Goal: Use online tool/utility: Utilize a website feature to perform a specific function

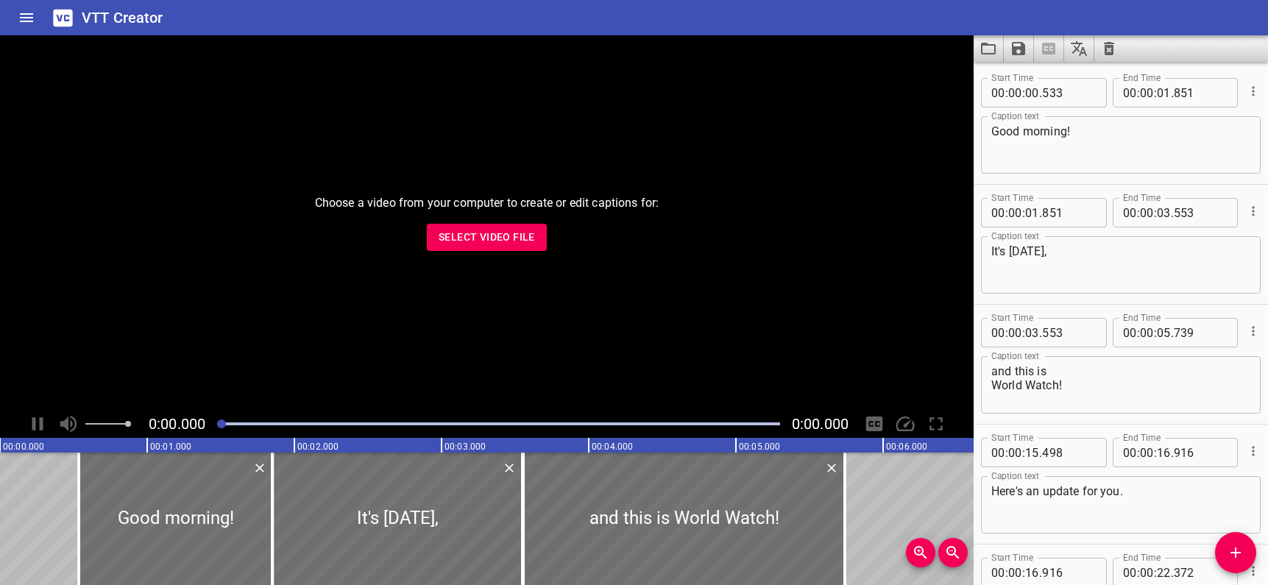
scroll to position [21983, 0]
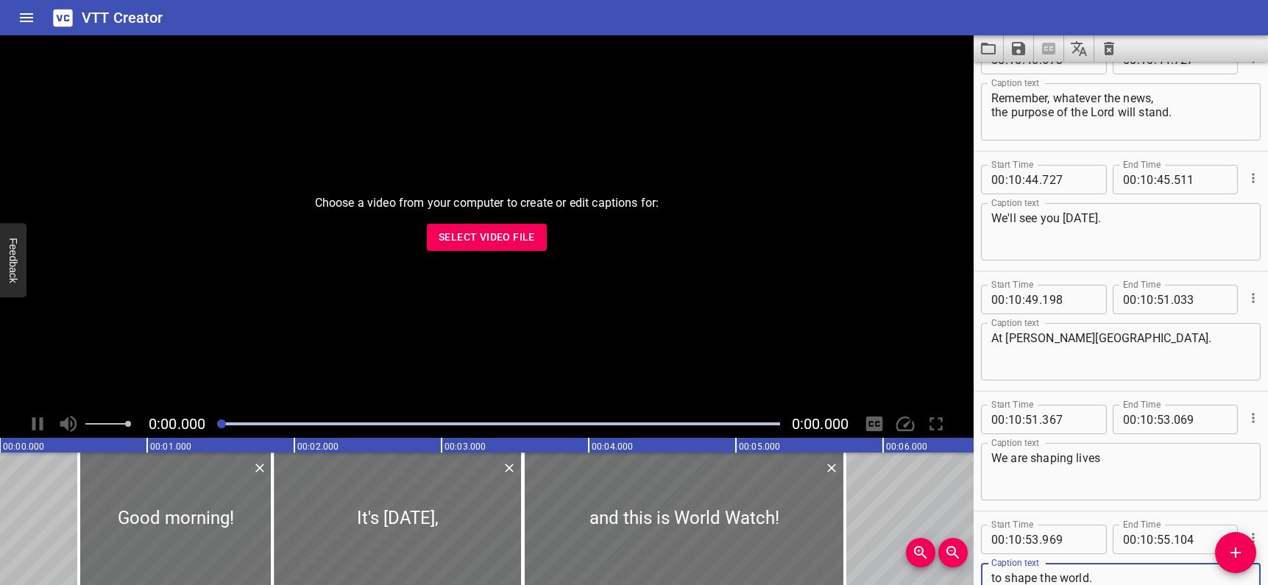
click at [982, 49] on icon "Load captions from file" at bounding box center [988, 49] width 15 height 12
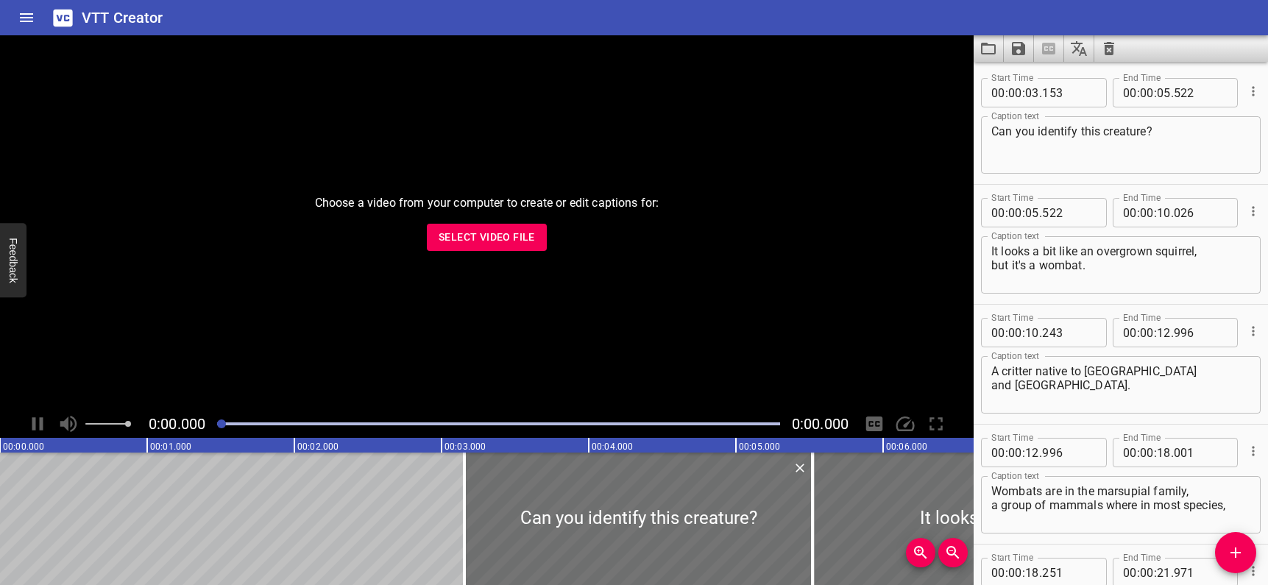
scroll to position [4231, 0]
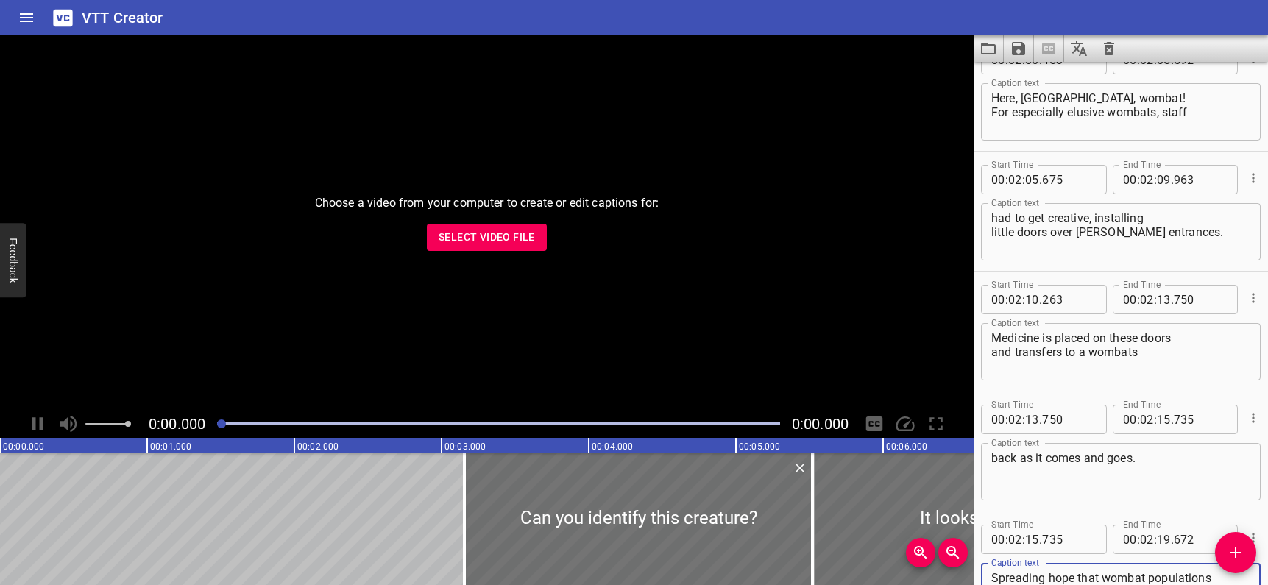
type textarea "Spreading hope that wombat populations can make a full recovery."
click at [1018, 51] on icon "Save captions to file" at bounding box center [1019, 49] width 18 height 18
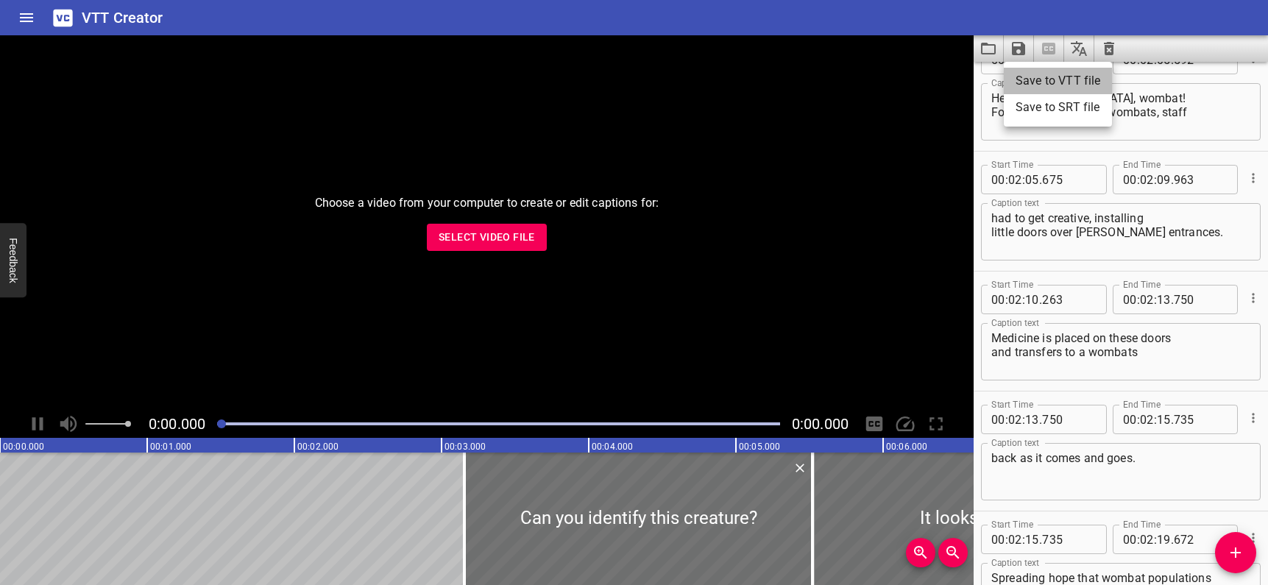
click at [1027, 79] on li "Save to VTT file" at bounding box center [1058, 81] width 108 height 26
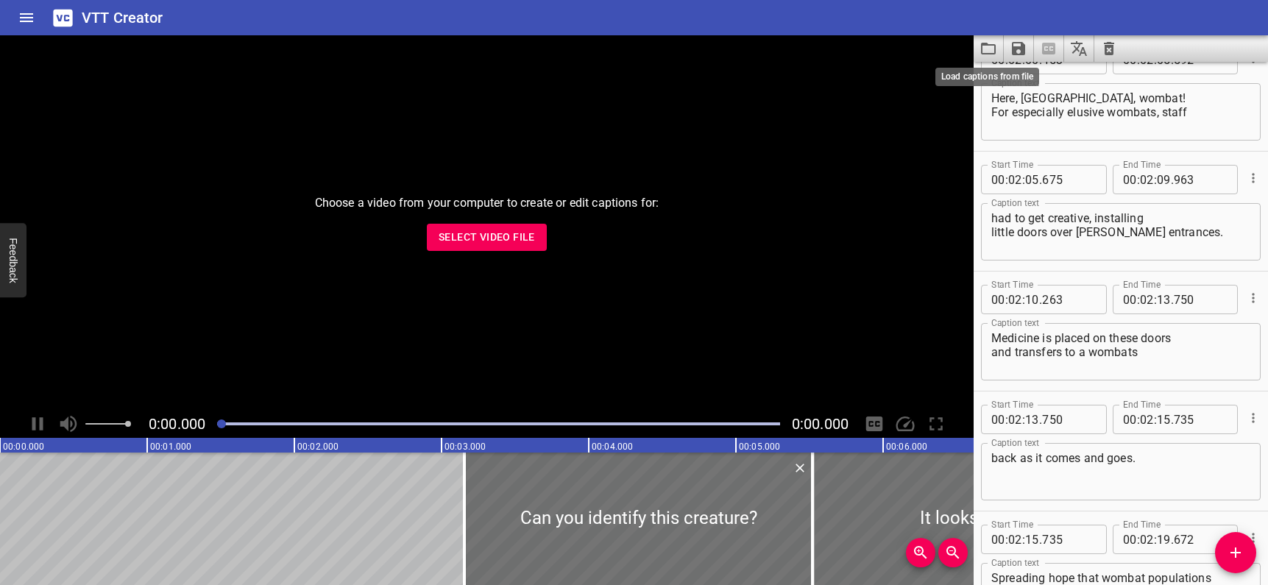
click at [990, 46] on icon "Load captions from file" at bounding box center [988, 49] width 15 height 12
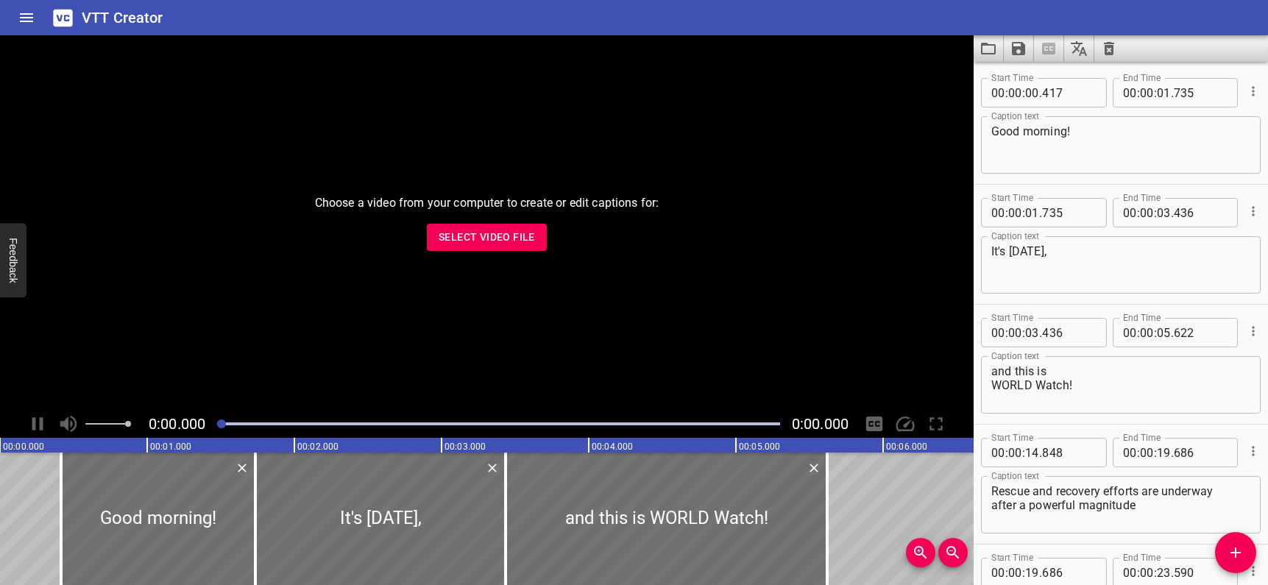
scroll to position [21504, 0]
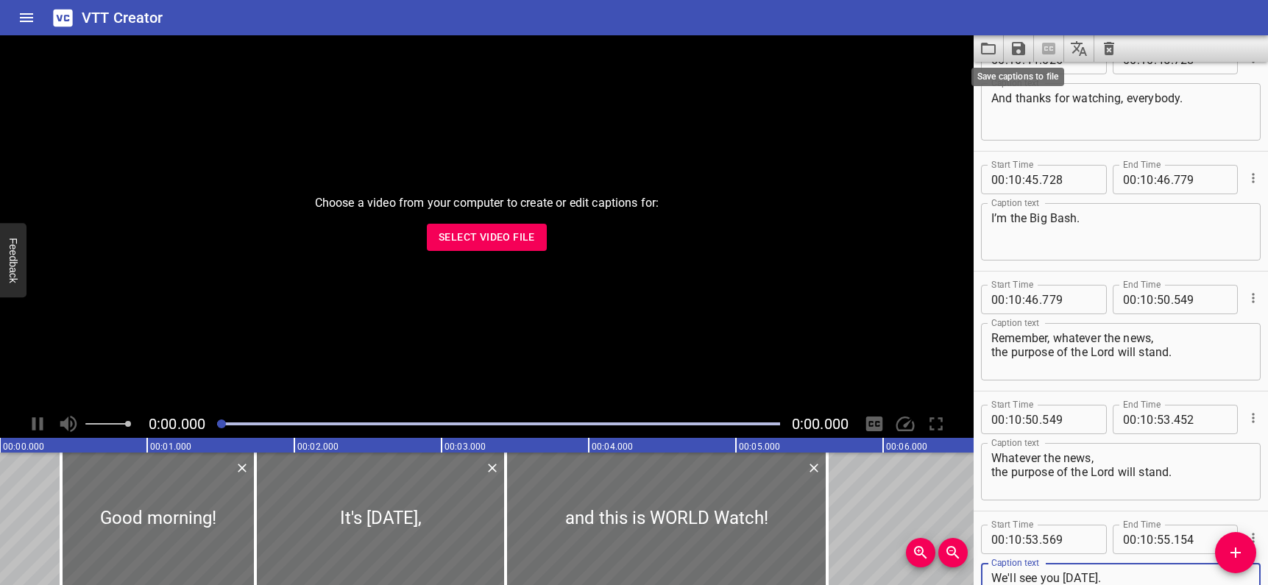
type textarea "We'll see you [DATE]."
click at [1021, 49] on icon "Save captions to file" at bounding box center [1018, 48] width 13 height 13
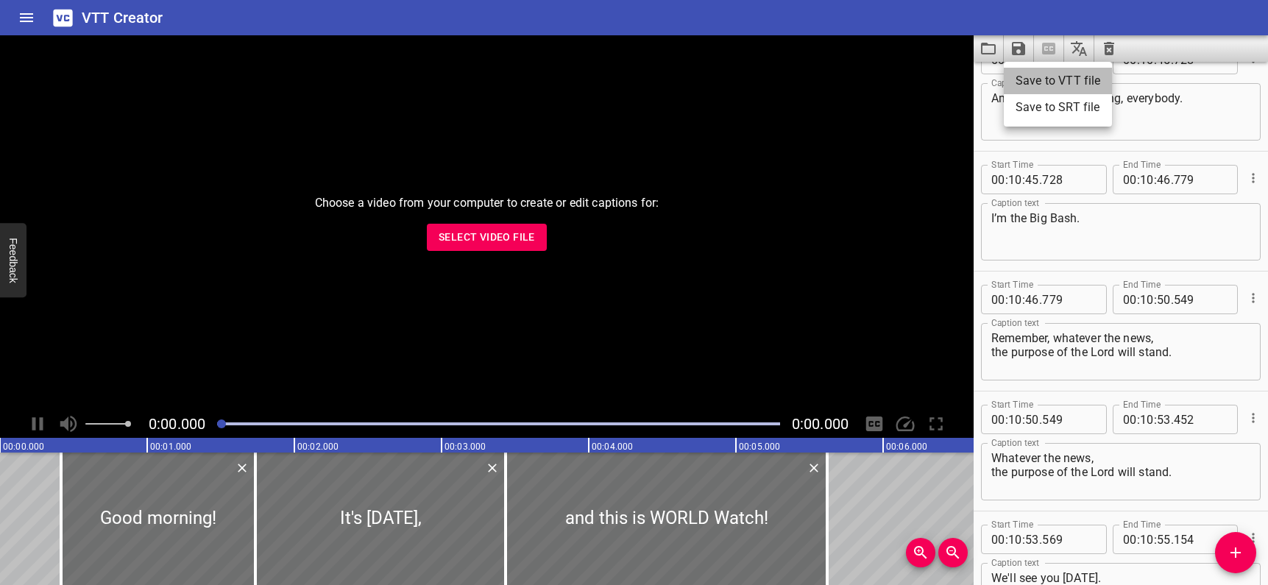
click at [1019, 79] on li "Save to VTT file" at bounding box center [1058, 81] width 108 height 26
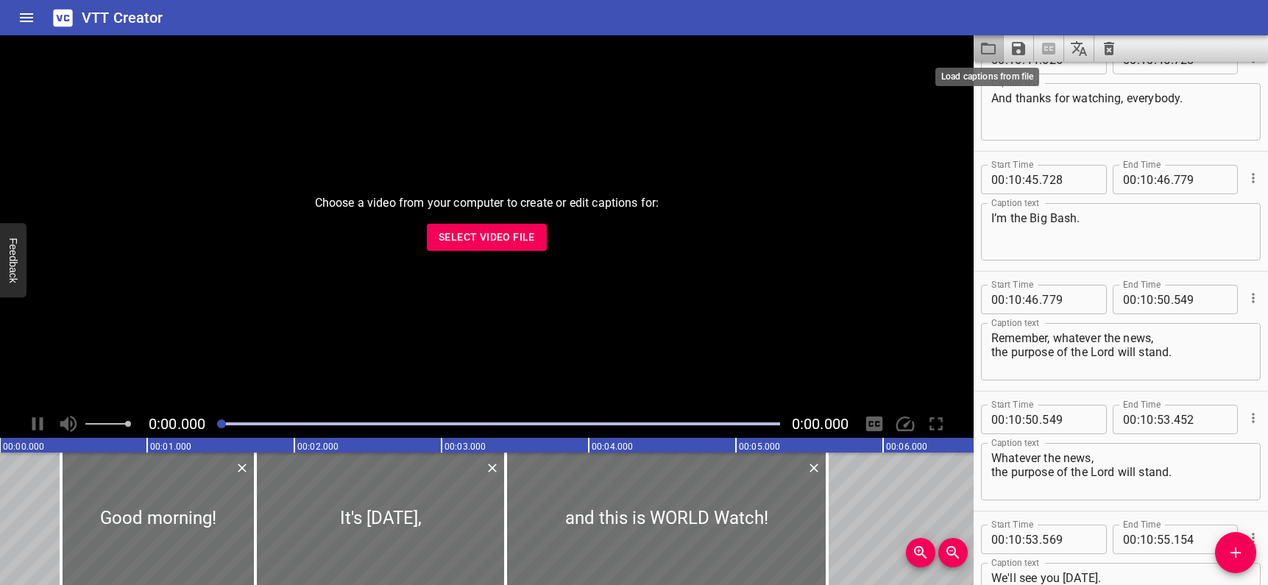
click at [988, 47] on icon "Load captions from file" at bounding box center [988, 49] width 18 height 18
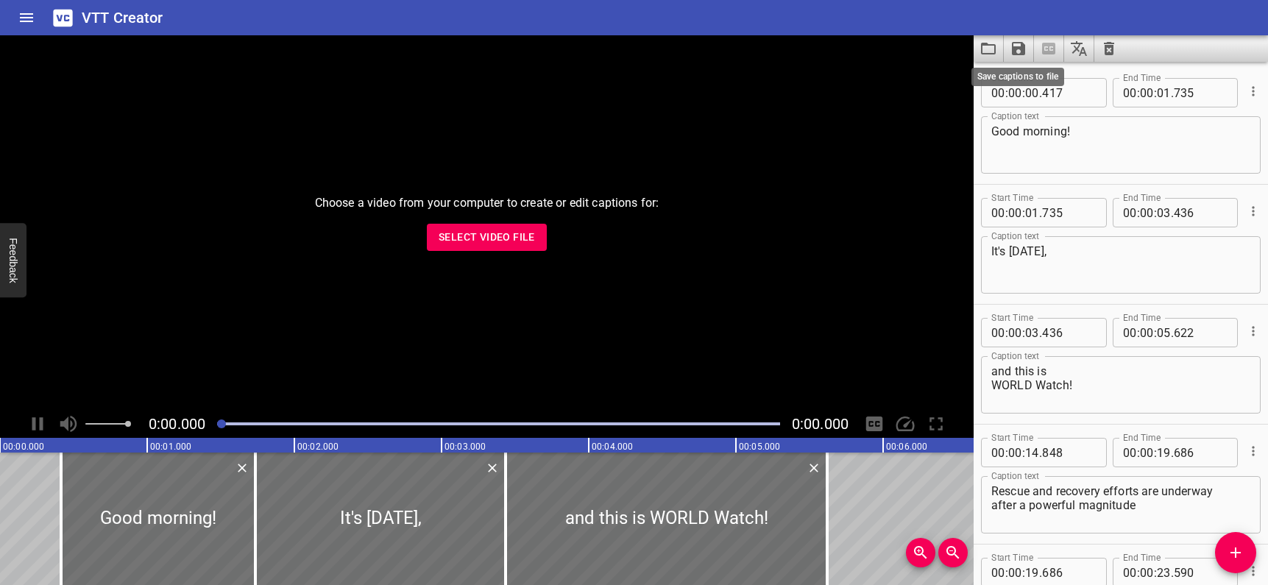
scroll to position [21384, 0]
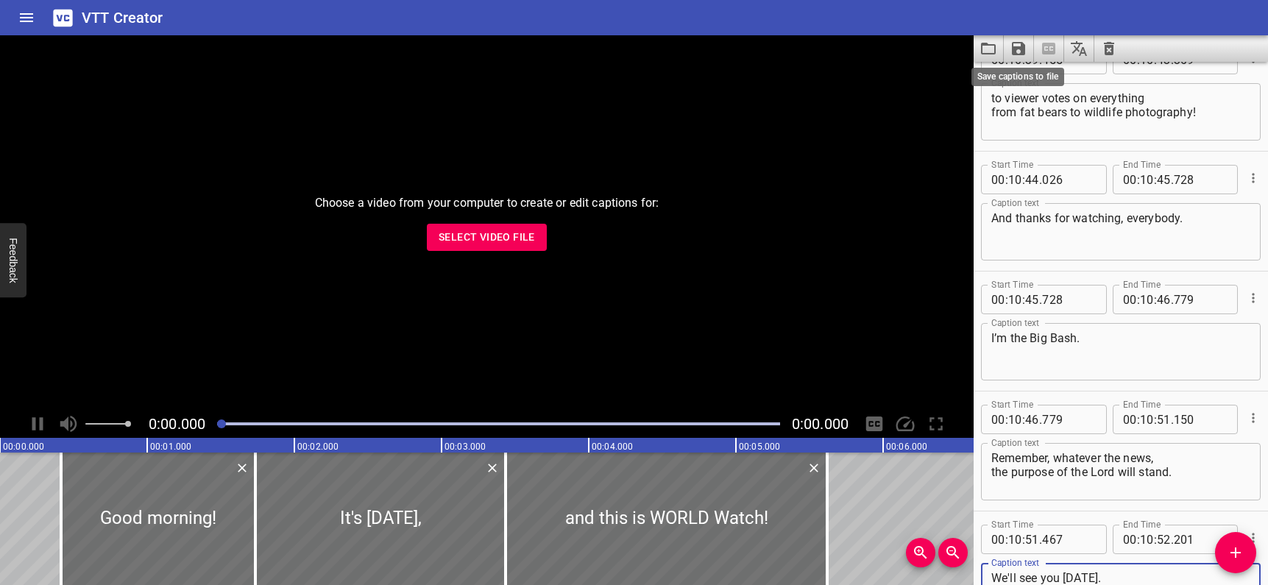
type textarea "We'll see you [DATE]."
click at [1021, 49] on icon "Save captions to file" at bounding box center [1018, 48] width 13 height 13
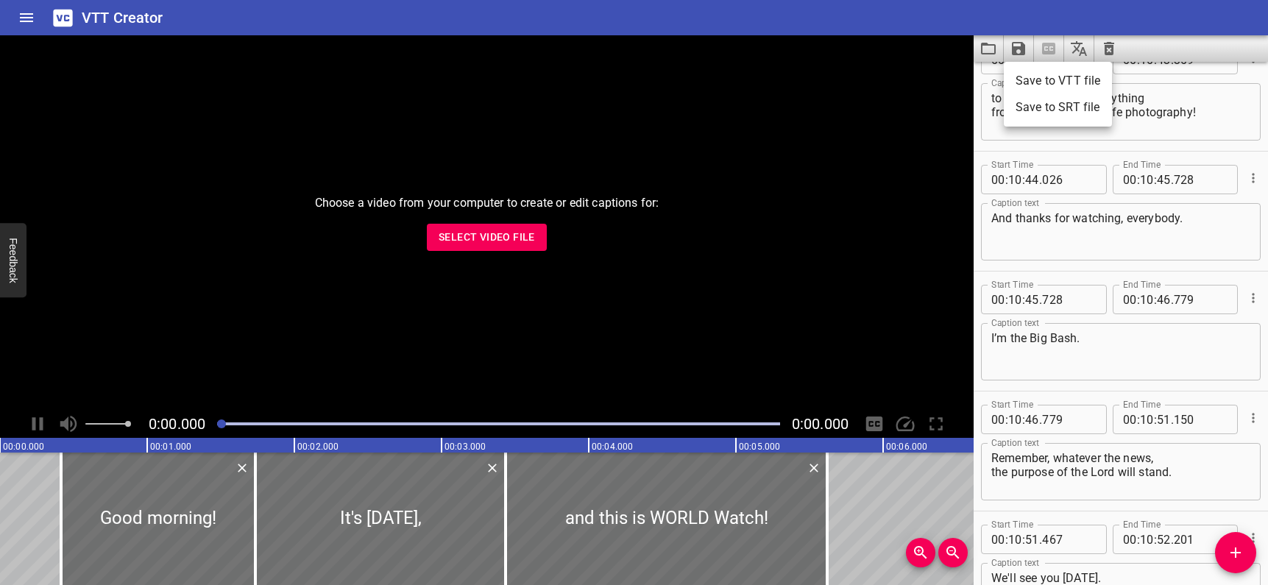
click at [1025, 74] on li "Save to VTT file" at bounding box center [1058, 81] width 108 height 26
